Goal: Information Seeking & Learning: Learn about a topic

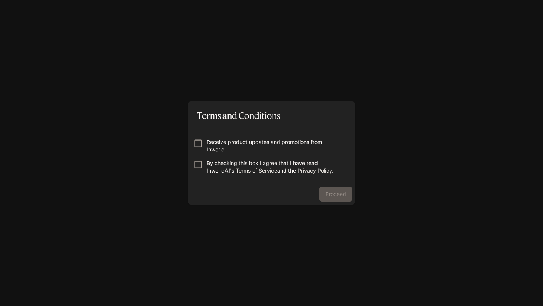
click at [224, 166] on p "By checking this box I agree that I have read InworldAI's Terms of Service and …" at bounding box center [275, 167] width 136 height 15
click at [333, 192] on button "Proceed" at bounding box center [336, 194] width 33 height 15
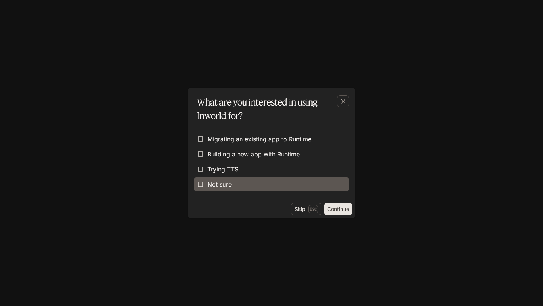
click at [254, 186] on label "Not sure" at bounding box center [271, 185] width 155 height 14
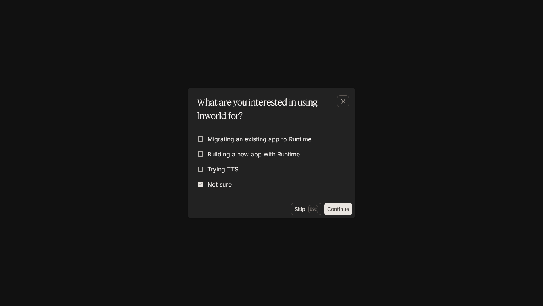
click at [339, 206] on button "Continue" at bounding box center [339, 209] width 28 height 12
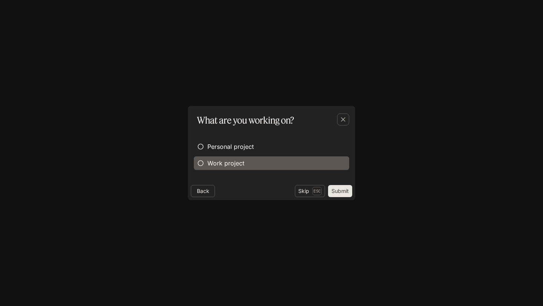
click at [231, 162] on span "Work project" at bounding box center [226, 163] width 37 height 9
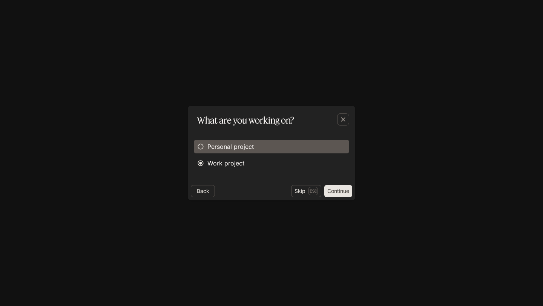
click at [227, 152] on label "Personal project" at bounding box center [271, 147] width 155 height 14
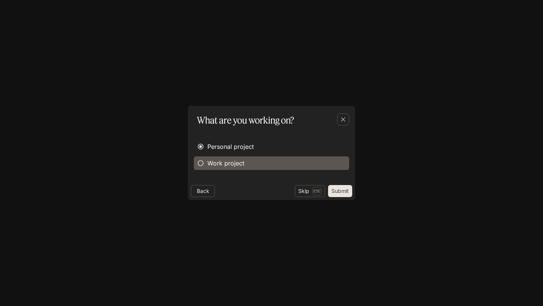
click at [250, 162] on label "Work project" at bounding box center [271, 164] width 155 height 14
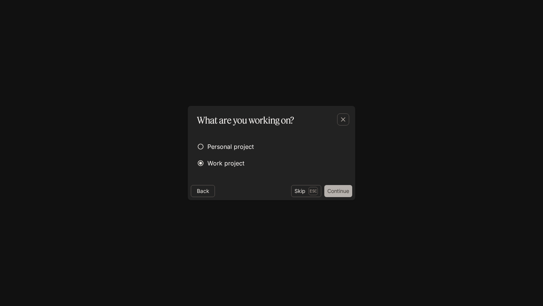
click at [329, 192] on button "Continue" at bounding box center [339, 191] width 28 height 12
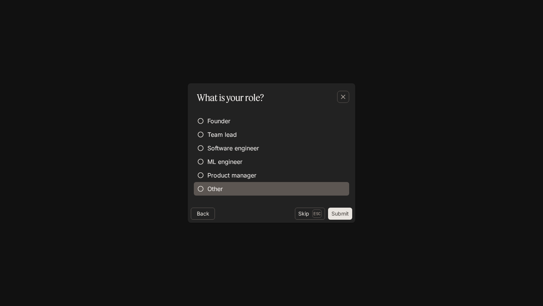
click at [228, 188] on label "Other" at bounding box center [271, 189] width 155 height 14
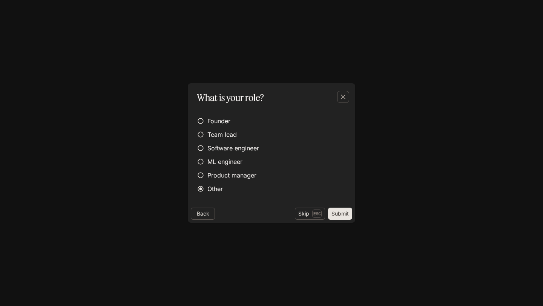
click at [336, 211] on button "Submit" at bounding box center [340, 214] width 24 height 12
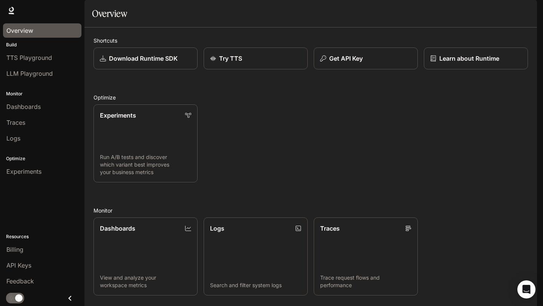
click at [29, 33] on span "Overview" at bounding box center [19, 30] width 27 height 9
click at [34, 172] on span "Experiments" at bounding box center [23, 171] width 35 height 9
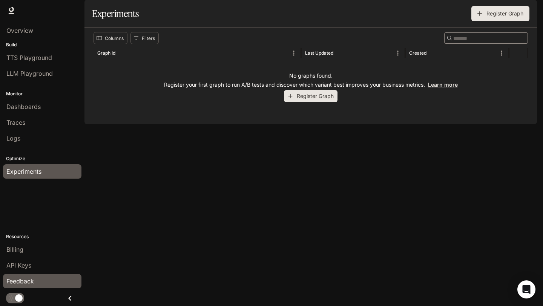
click at [20, 274] on link "Feedback" at bounding box center [42, 281] width 79 height 14
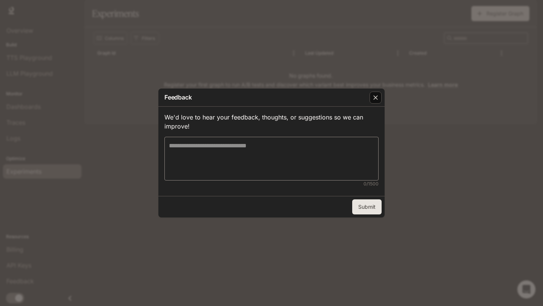
click at [374, 100] on icon "button" at bounding box center [376, 98] width 8 height 8
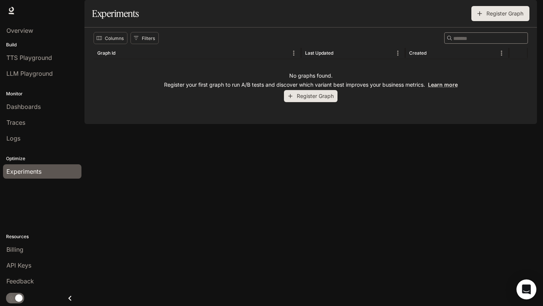
click at [523, 289] on icon "Open Intercom Messenger" at bounding box center [526, 290] width 9 height 10
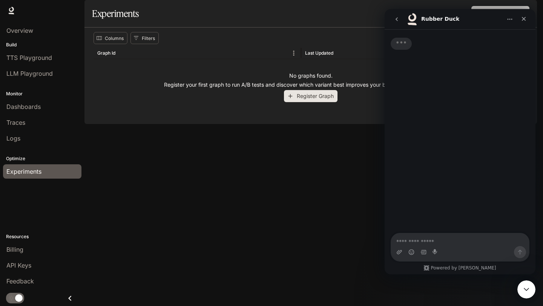
click at [433, 116] on div "Typing" at bounding box center [460, 131] width 151 height 205
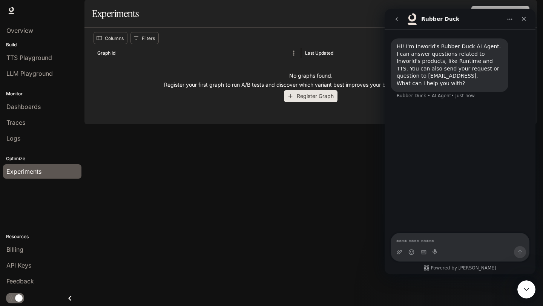
click at [396, 21] on icon "go back" at bounding box center [397, 19] width 6 height 6
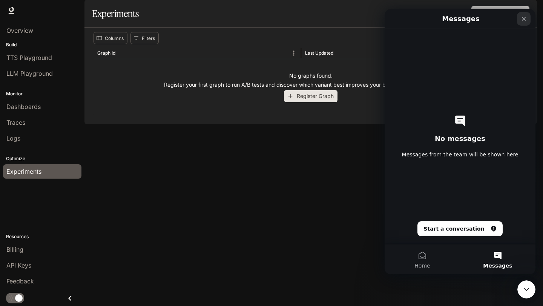
click at [525, 18] on icon "Close" at bounding box center [524, 19] width 4 height 4
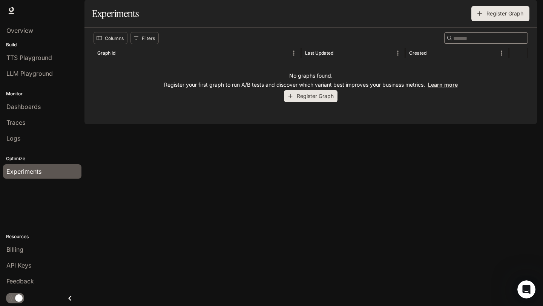
click at [528, 11] on img "button" at bounding box center [527, 10] width 11 height 11
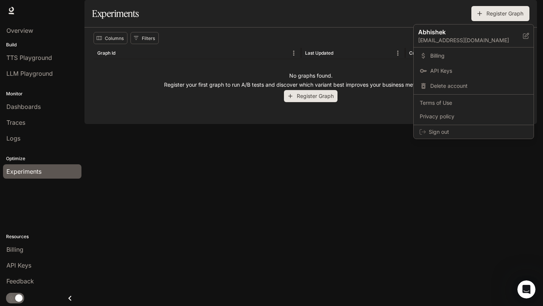
click at [348, 177] on div at bounding box center [271, 153] width 543 height 306
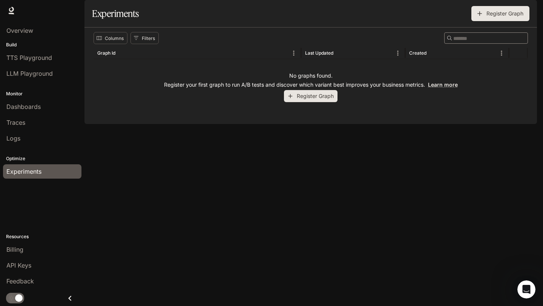
click at [164, 124] on div "Columns Filters ​ Graph Id Last Updated Created No graphs found. Register your …" at bounding box center [311, 76] width 453 height 97
click at [528, 293] on div "Open Intercom Messenger" at bounding box center [525, 288] width 25 height 25
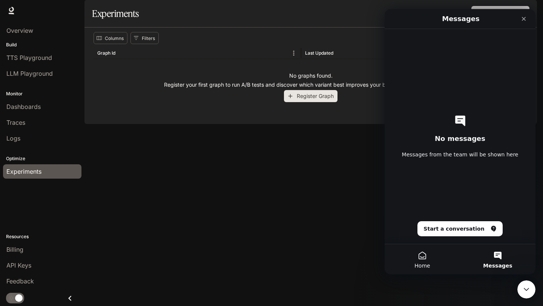
click at [436, 263] on button "Home" at bounding box center [422, 260] width 75 height 30
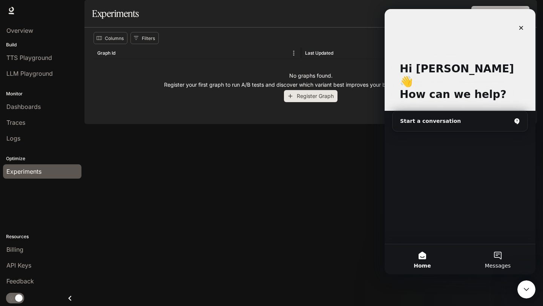
click at [500, 257] on button "Messages" at bounding box center [497, 260] width 75 height 30
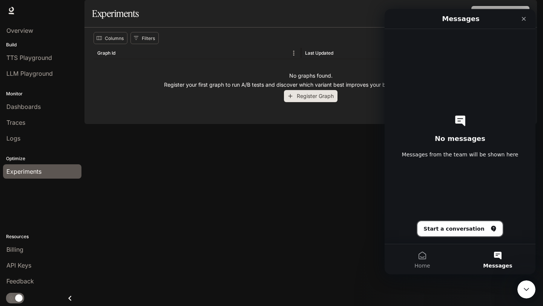
click at [476, 225] on button "Start a conversation" at bounding box center [460, 229] width 85 height 15
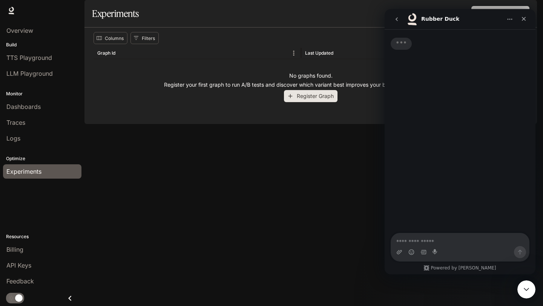
click at [467, 243] on textarea "Ask a question…" at bounding box center [460, 240] width 138 height 13
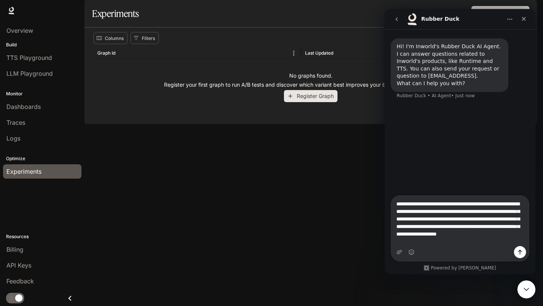
type textarea "**********"
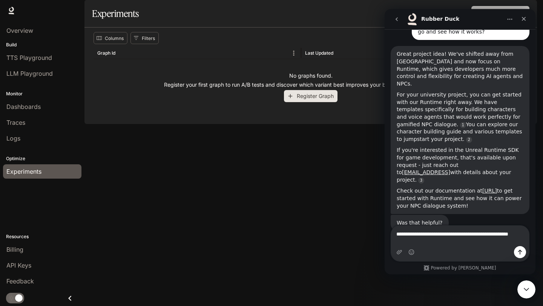
scroll to position [132, 0]
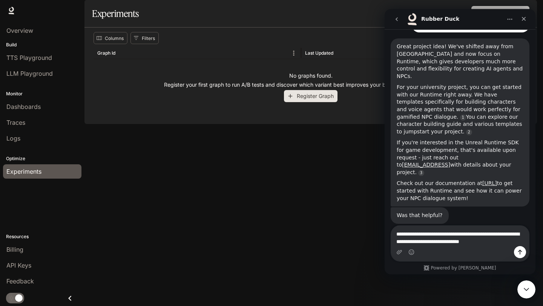
type textarea "**********"
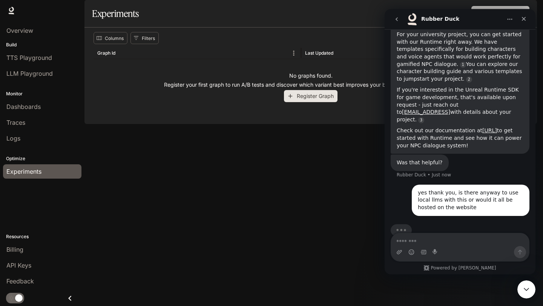
scroll to position [187, 0]
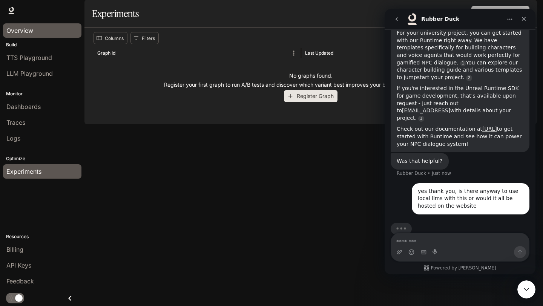
click at [23, 34] on span "Overview" at bounding box center [19, 30] width 27 height 9
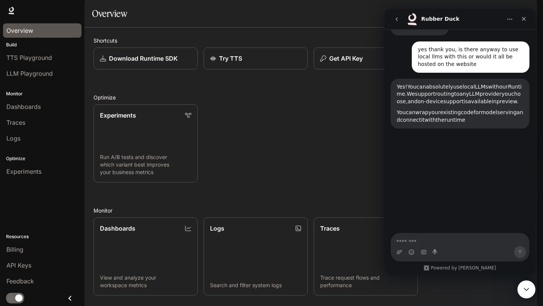
scroll to position [317, 0]
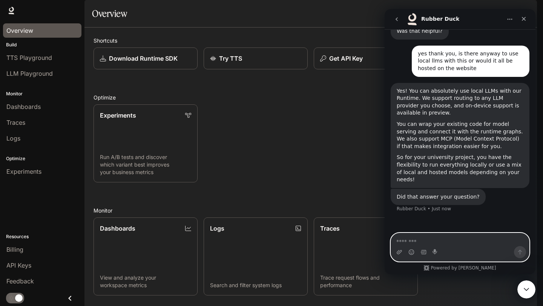
click at [425, 243] on textarea "Message…" at bounding box center [460, 240] width 138 height 13
type textarea "**********"
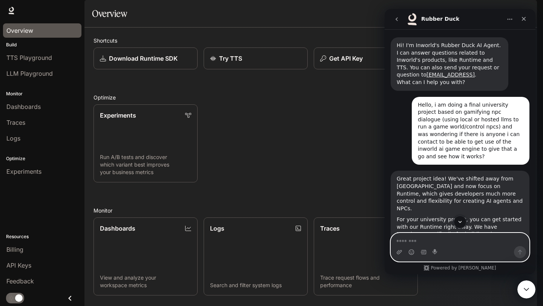
scroll to position [88, 0]
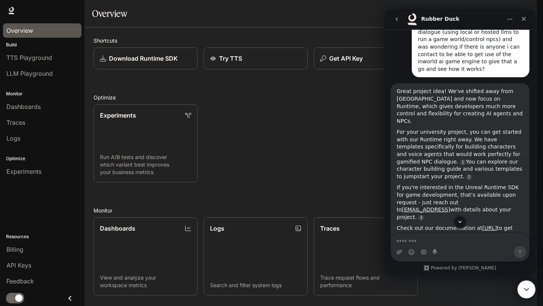
click at [480, 168] on div "Great project idea! We've shifted away from [GEOGRAPHIC_DATA] and now focus on …" at bounding box center [460, 167] width 127 height 159
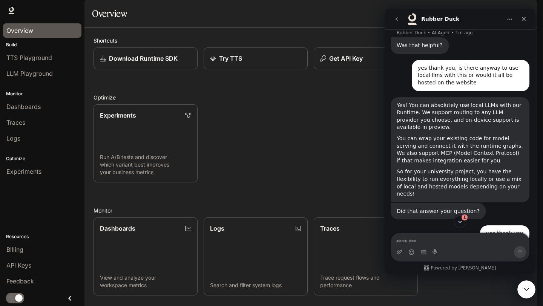
scroll to position [378, 0]
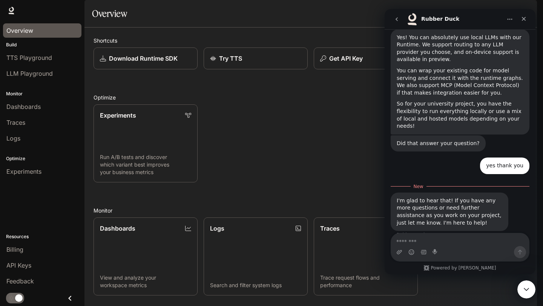
click at [421, 233] on div "Intercom messenger" at bounding box center [460, 247] width 139 height 29
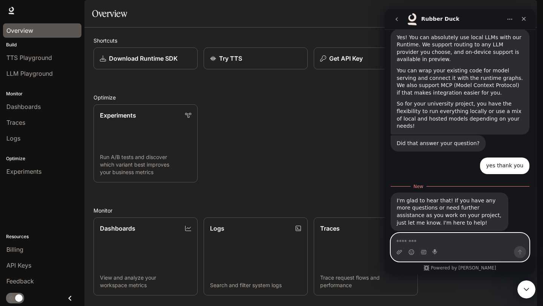
click at [422, 237] on textarea "Message…" at bounding box center [460, 240] width 138 height 13
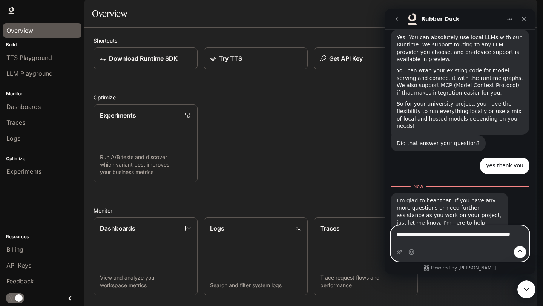
scroll to position [386, 0]
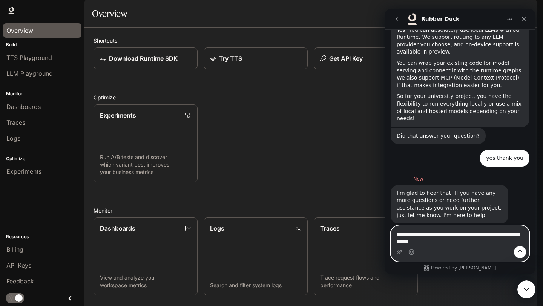
type textarea "**********"
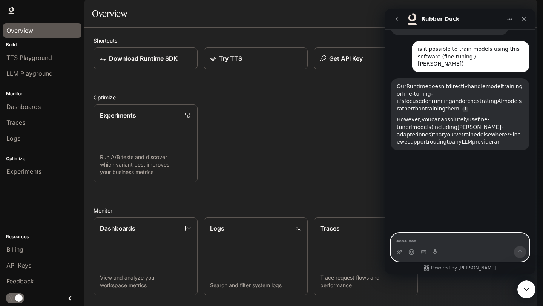
scroll to position [558, 0]
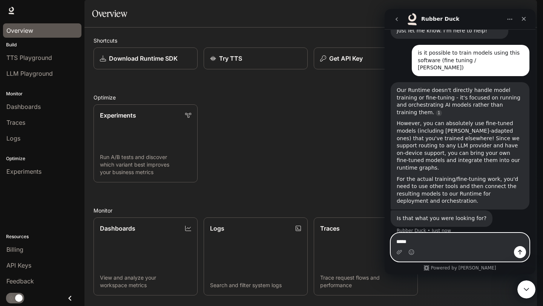
type textarea "******"
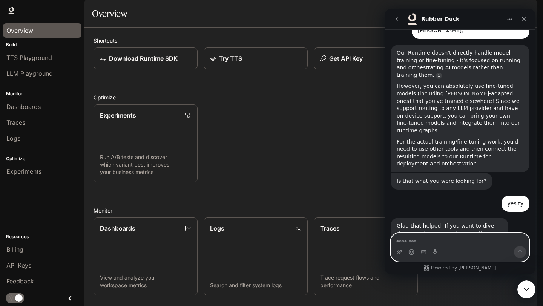
scroll to position [613, 0]
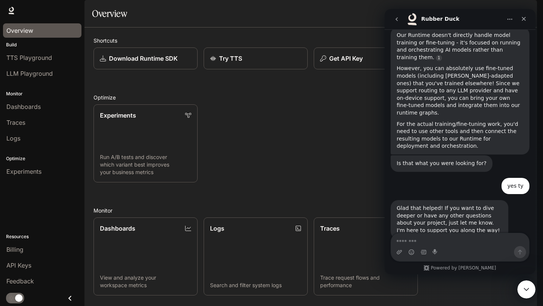
click at [396, 18] on icon "go back" at bounding box center [397, 19] width 6 height 6
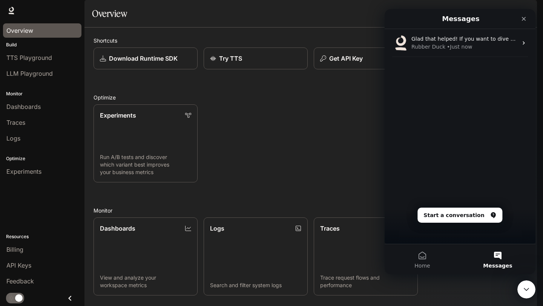
scroll to position [593, 0]
click at [527, 18] on div "Close" at bounding box center [524, 19] width 14 height 14
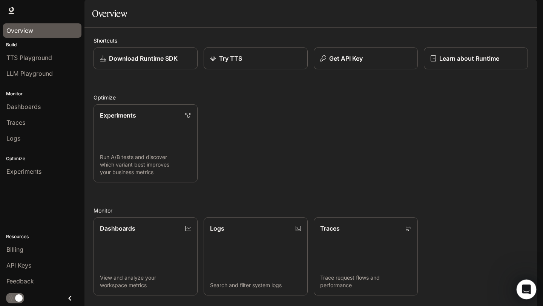
click at [525, 288] on icon "Open Intercom Messenger" at bounding box center [526, 289] width 12 height 12
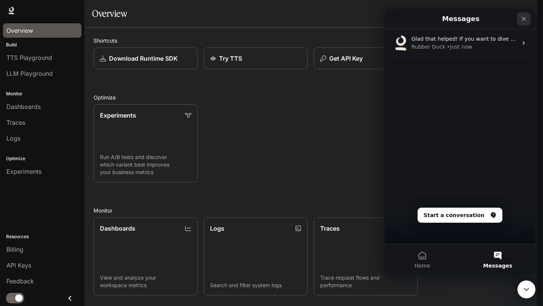
click at [522, 18] on icon "Close" at bounding box center [524, 19] width 6 height 6
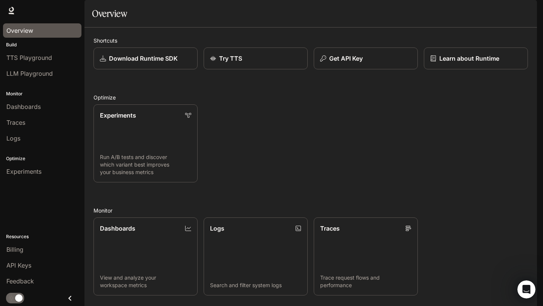
click at [474, 151] on div "Experiments Run A/B tests and discover which variant best improves your busines…" at bounding box center [308, 141] width 441 height 84
click at [443, 70] on link "Learn about Runtime" at bounding box center [476, 59] width 105 height 22
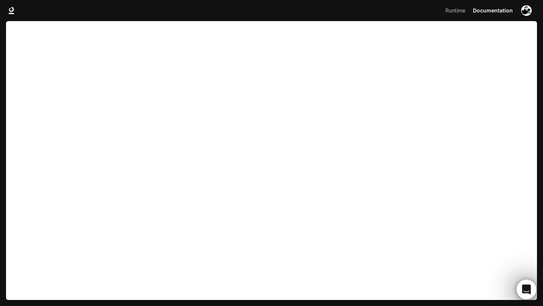
click at [526, 293] on icon "Open Intercom Messenger" at bounding box center [526, 289] width 12 height 12
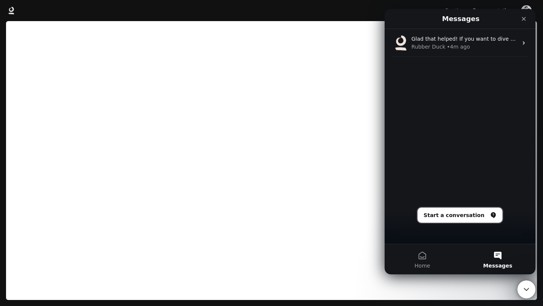
click at [469, 212] on button "Start a conversation" at bounding box center [460, 215] width 85 height 15
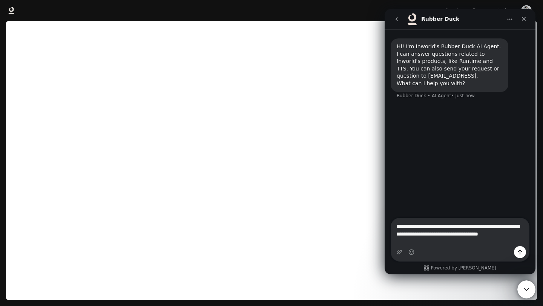
type textarea "**********"
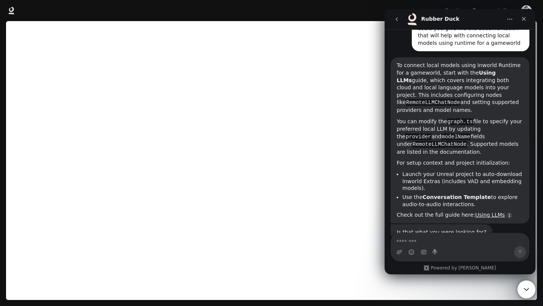
scroll to position [94, 0]
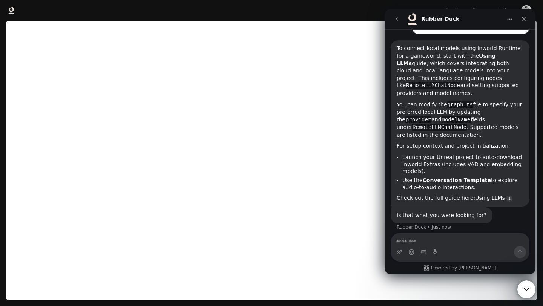
click at [486, 57] on b "Using LLMs" at bounding box center [446, 60] width 99 height 14
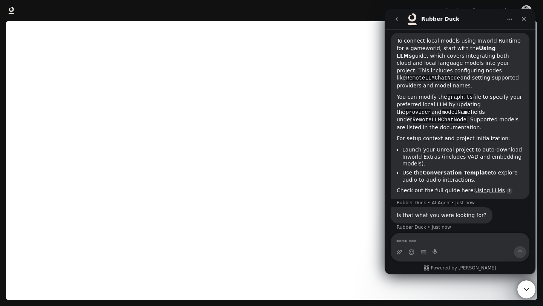
scroll to position [95, 0]
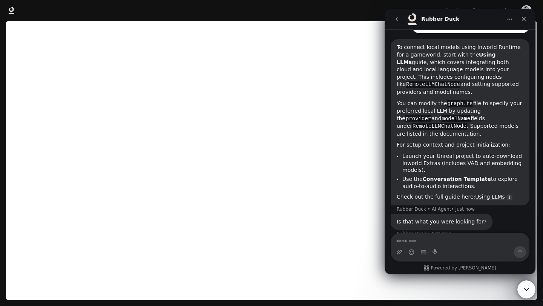
click at [461, 81] on code "RemoteLLMChatNode" at bounding box center [433, 84] width 55 height 7
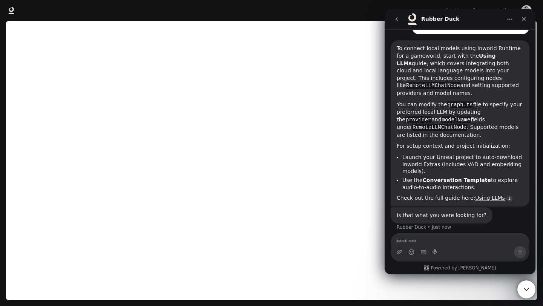
click at [434, 177] on b "Conversation Template" at bounding box center [457, 180] width 68 height 6
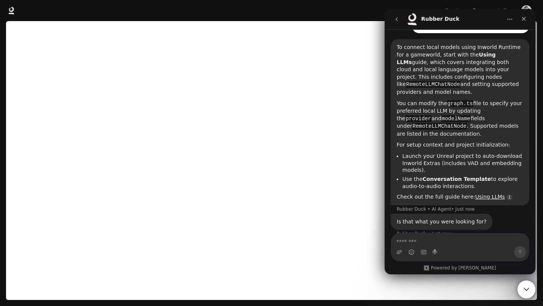
scroll to position [101, 0]
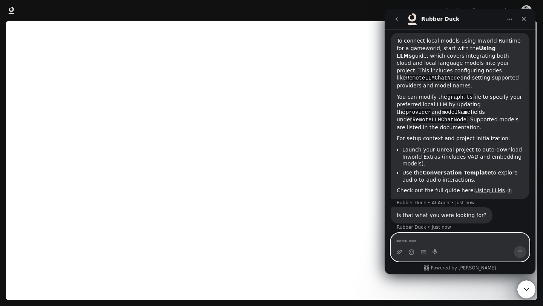
click at [446, 234] on textarea "Message…" at bounding box center [460, 240] width 138 height 13
type textarea "******"
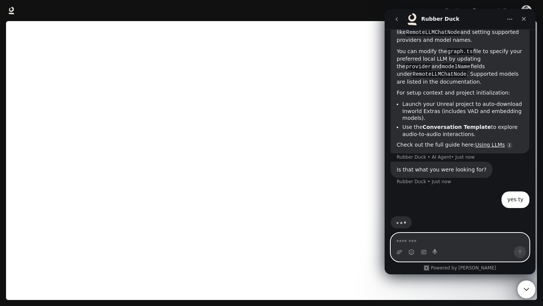
scroll to position [148, 0]
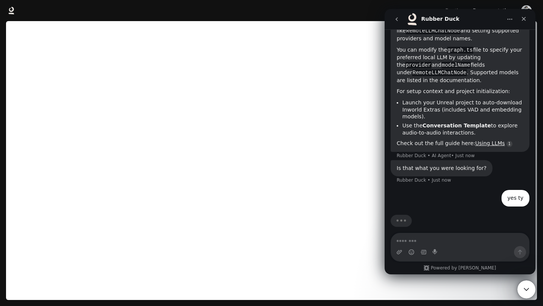
click at [399, 17] on icon "go back" at bounding box center [397, 19] width 6 height 6
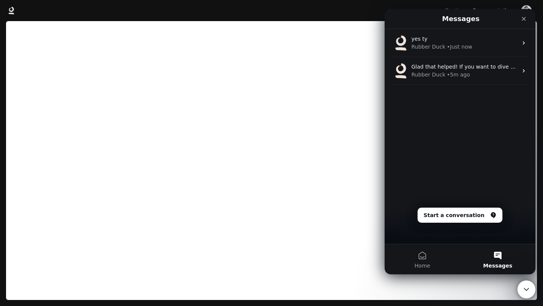
scroll to position [101, 0]
click at [522, 18] on icon "Close" at bounding box center [524, 19] width 6 height 6
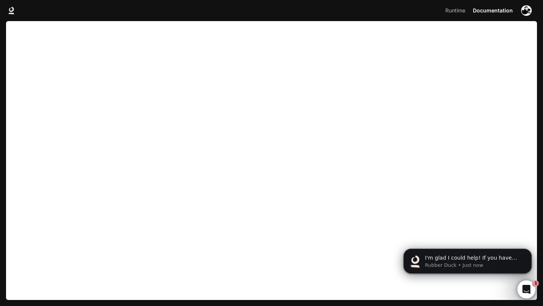
scroll to position [0, 0]
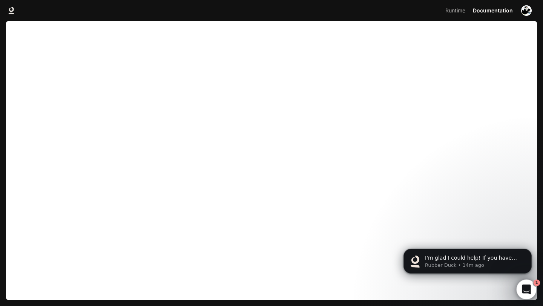
click at [522, 283] on div "Open Intercom Messenger" at bounding box center [525, 288] width 25 height 25
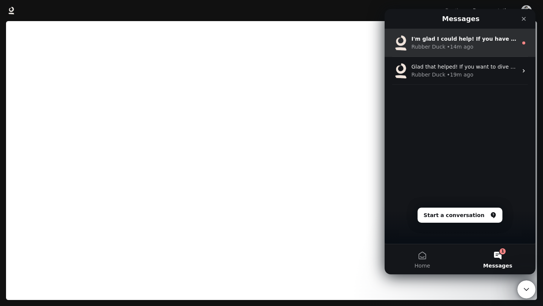
click at [436, 54] on div "I'm glad I could help! If you have any more questions or need further assistanc…" at bounding box center [460, 43] width 151 height 28
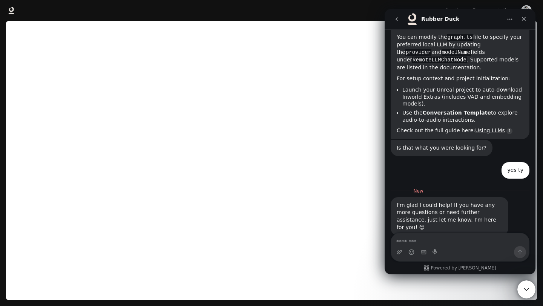
scroll to position [166, 0]
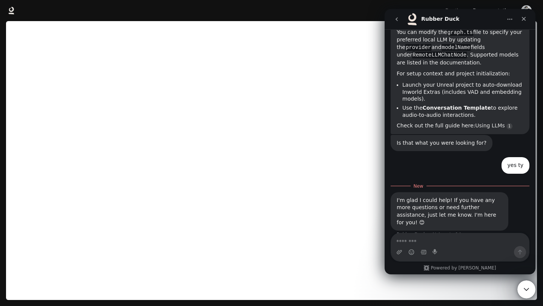
click at [486, 123] on link "Using LLMs" at bounding box center [491, 126] width 30 height 6
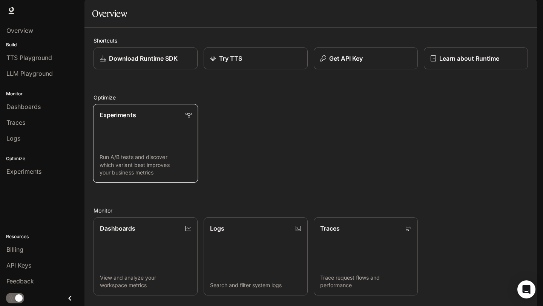
scroll to position [136, 0]
click at [71, 294] on icon "Close drawer" at bounding box center [70, 299] width 10 height 10
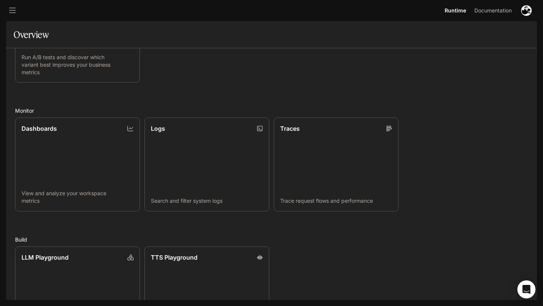
click at [13, 13] on icon "open drawer" at bounding box center [13, 11] width 8 height 8
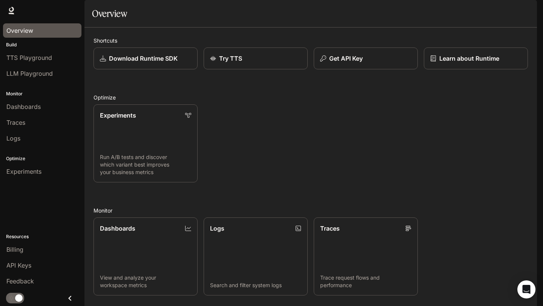
click at [26, 34] on span "Overview" at bounding box center [19, 30] width 27 height 9
click at [27, 57] on span "TTS Playground" at bounding box center [29, 57] width 46 height 9
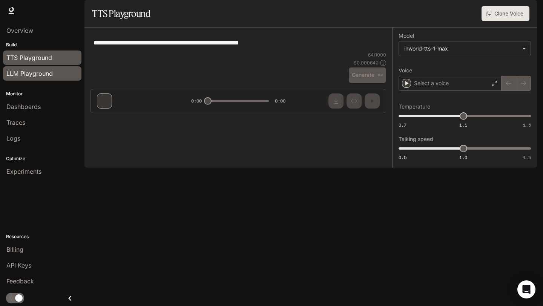
click at [32, 72] on span "LLM Playground" at bounding box center [29, 73] width 46 height 9
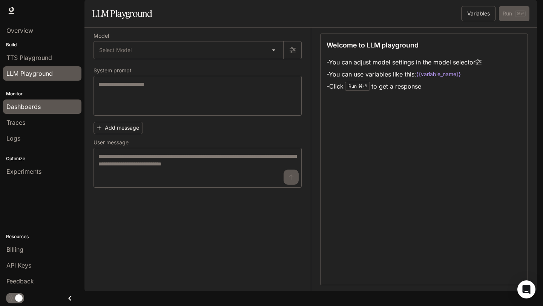
click at [32, 103] on span "Dashboards" at bounding box center [23, 106] width 34 height 9
